Goal: Navigation & Orientation: Understand site structure

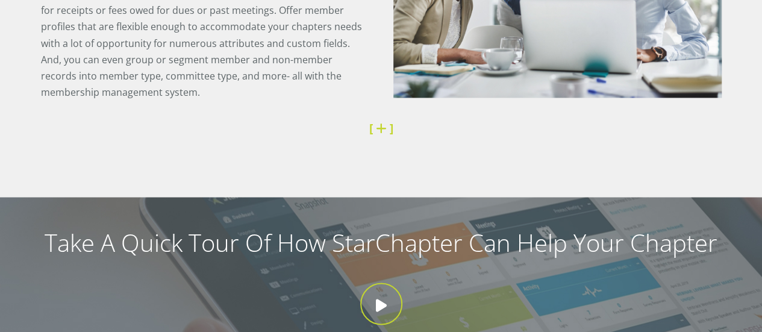
scroll to position [884, 0]
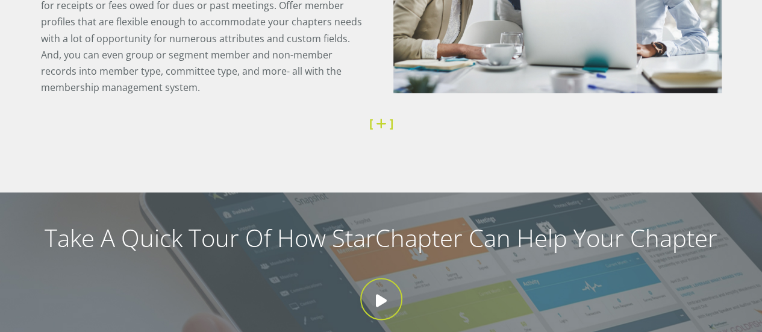
click at [379, 123] on link at bounding box center [383, 123] width 14 height 16
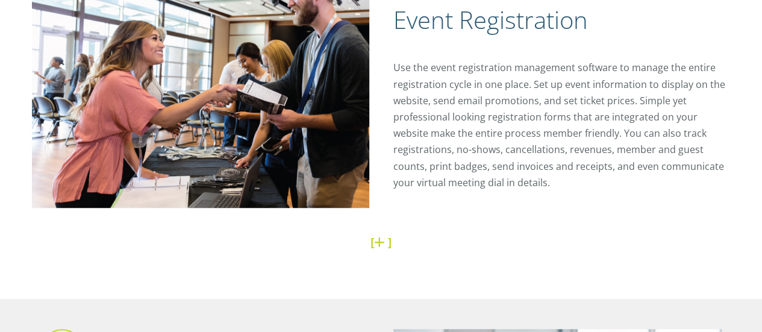
scroll to position [386, 0]
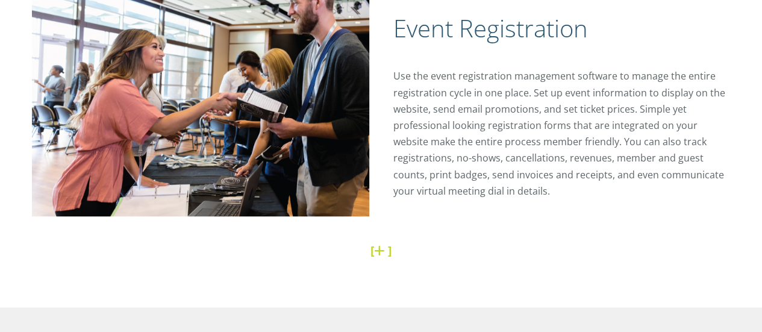
click at [376, 252] on link at bounding box center [381, 250] width 14 height 16
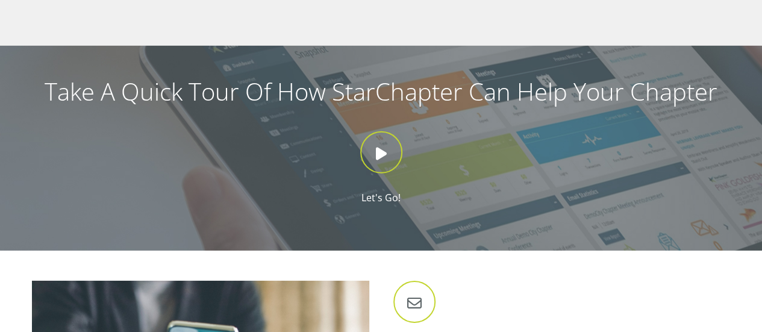
scroll to position [1792, 0]
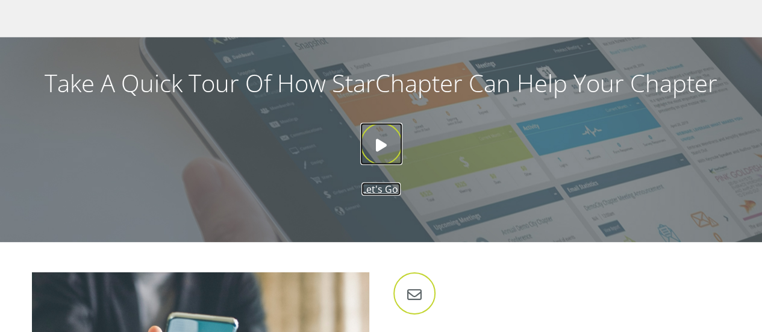
click at [384, 146] on icon at bounding box center [381, 144] width 42 height 42
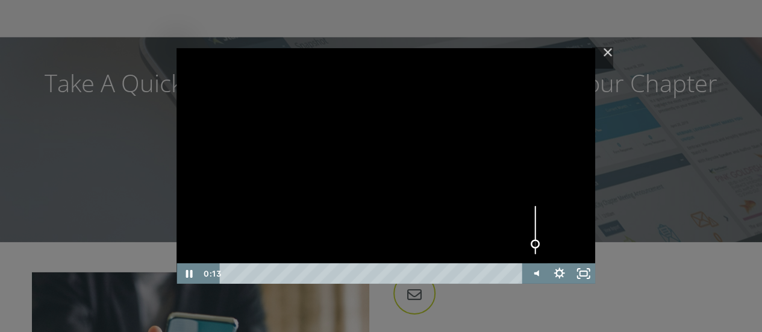
drag, startPoint x: 534, startPoint y: 205, endPoint x: 533, endPoint y: 244, distance: 39.2
click at [533, 244] on div "Volume" at bounding box center [534, 244] width 9 height 9
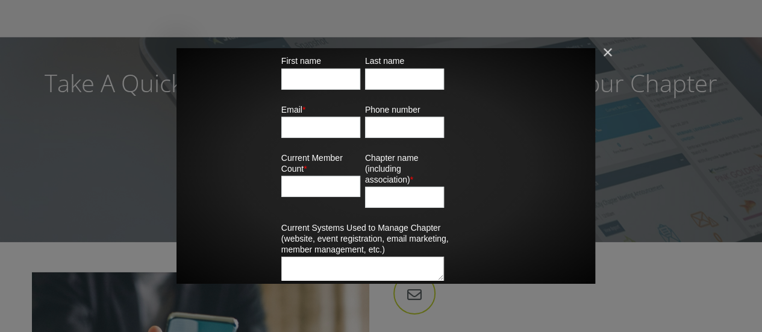
click at [605, 52] on img "Close" at bounding box center [602, 58] width 20 height 20
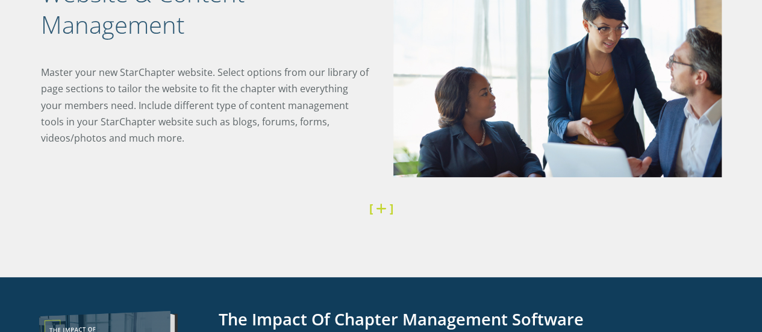
scroll to position [2570, 0]
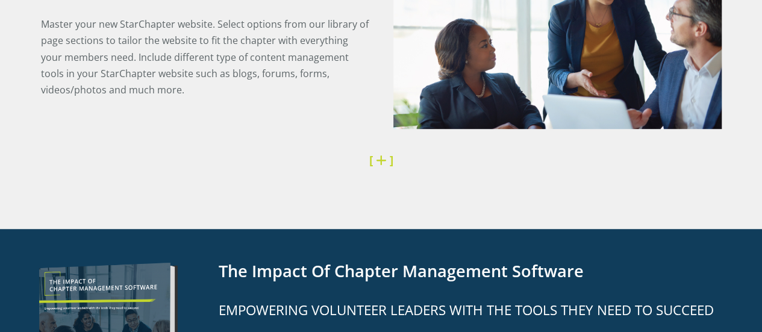
click at [379, 161] on link at bounding box center [383, 160] width 14 height 16
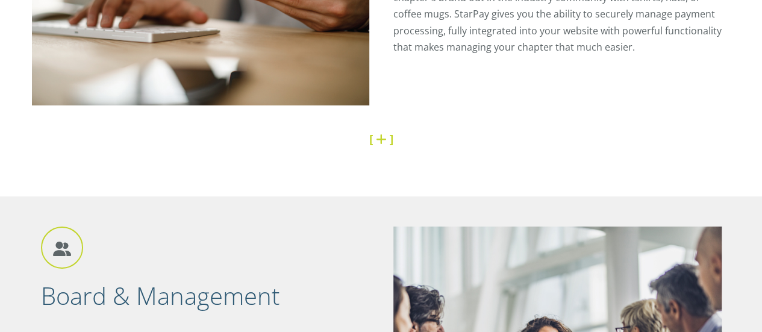
scroll to position [4417, 0]
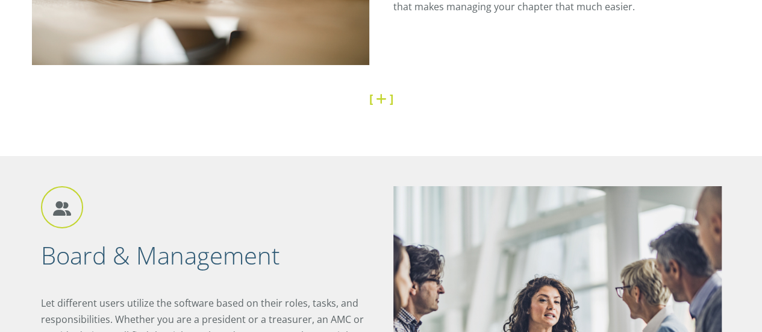
click at [381, 99] on link at bounding box center [383, 98] width 14 height 16
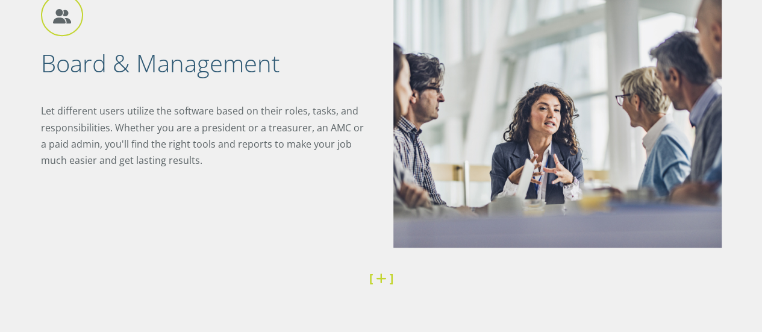
scroll to position [5197, 0]
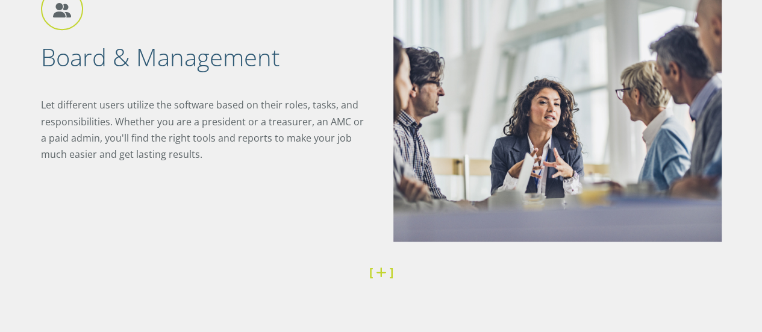
click at [377, 272] on link at bounding box center [383, 272] width 14 height 16
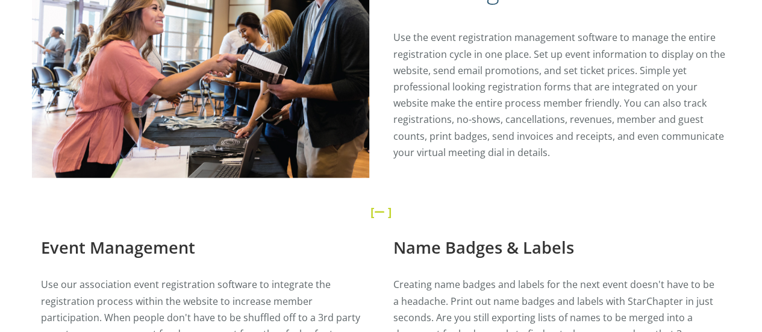
scroll to position [0, 0]
